Goal: Task Accomplishment & Management: Manage account settings

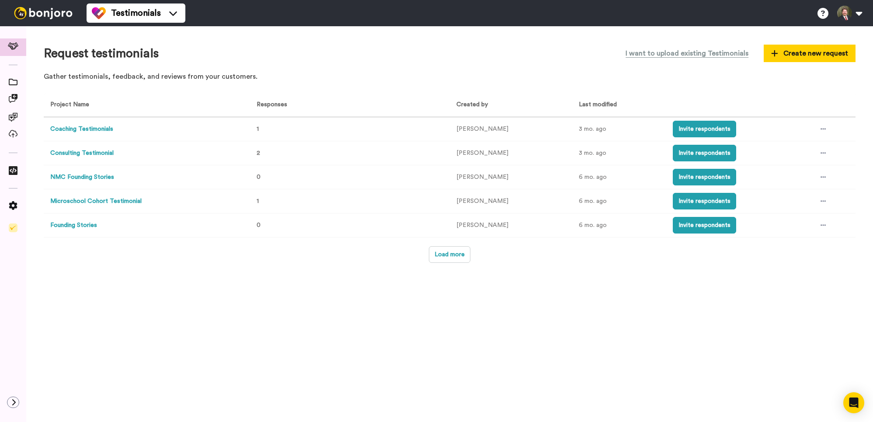
click at [103, 151] on button "Consulting Testimonial" at bounding box center [81, 153] width 63 height 9
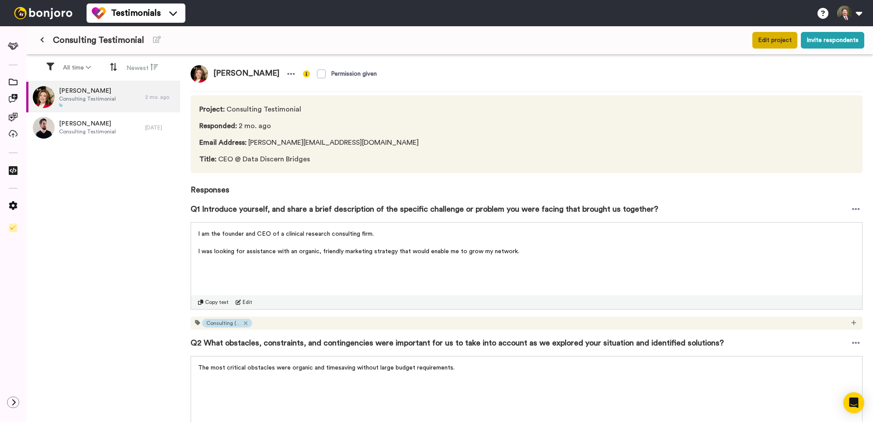
click at [759, 40] on button "Edit project" at bounding box center [774, 40] width 45 height 17
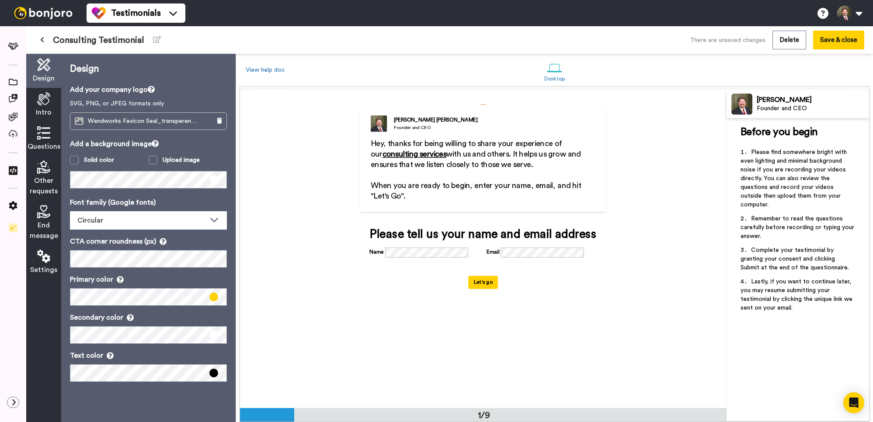
scroll to position [94, 0]
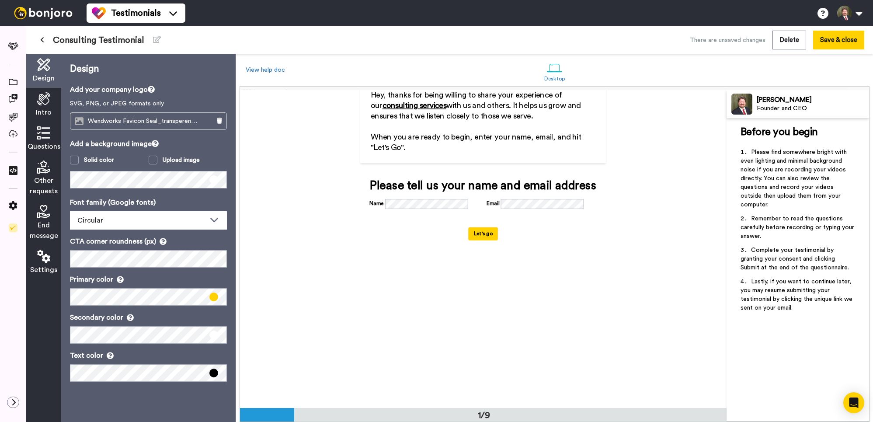
click at [39, 130] on icon at bounding box center [43, 132] width 13 height 13
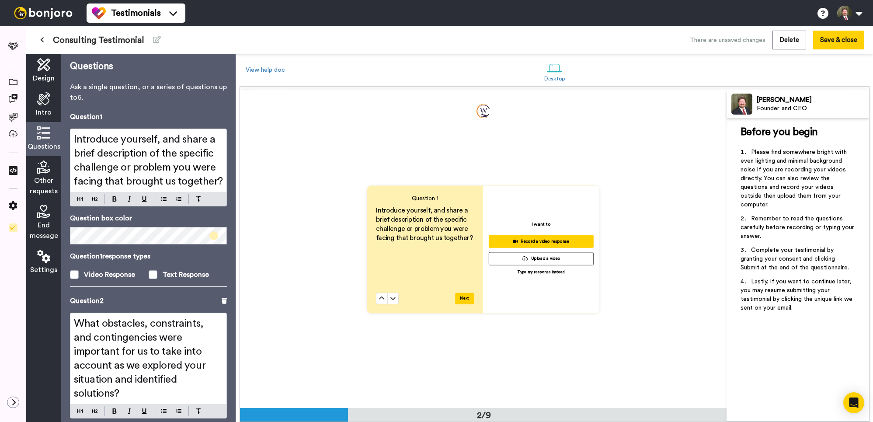
scroll to position [0, 0]
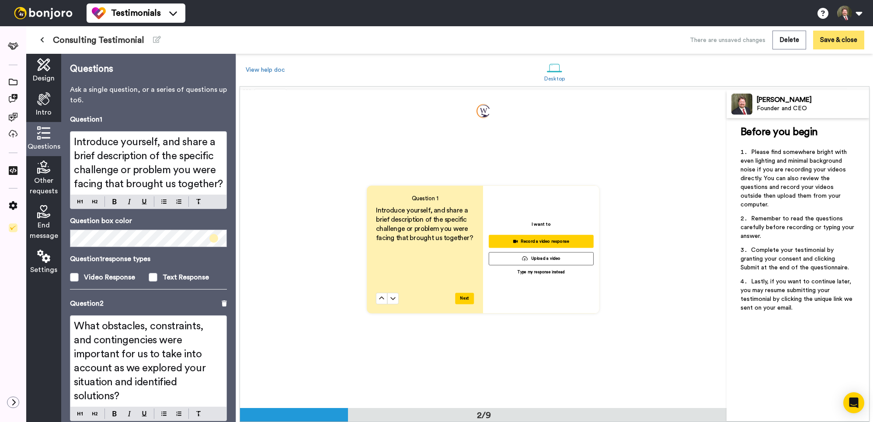
click at [843, 44] on button "Save & close" at bounding box center [838, 40] width 51 height 19
